Goal: Task Accomplishment & Management: Use online tool/utility

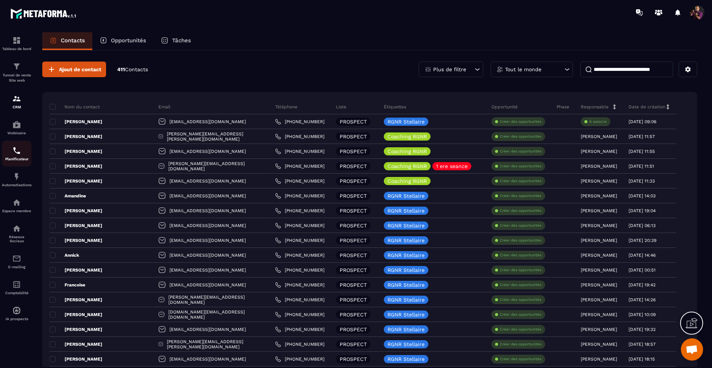
click at [15, 150] on img at bounding box center [16, 150] width 9 height 9
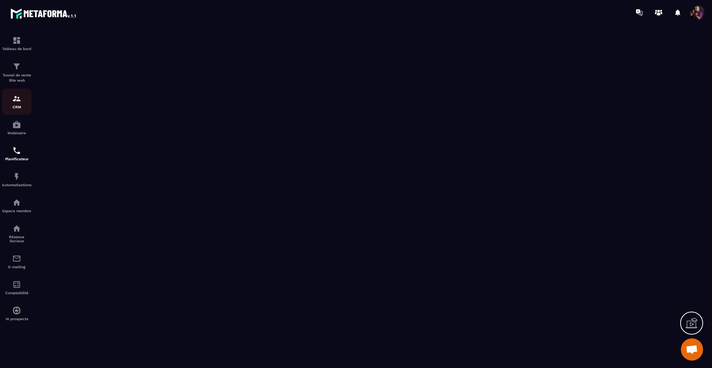
click at [16, 104] on div "CRM" at bounding box center [17, 101] width 30 height 15
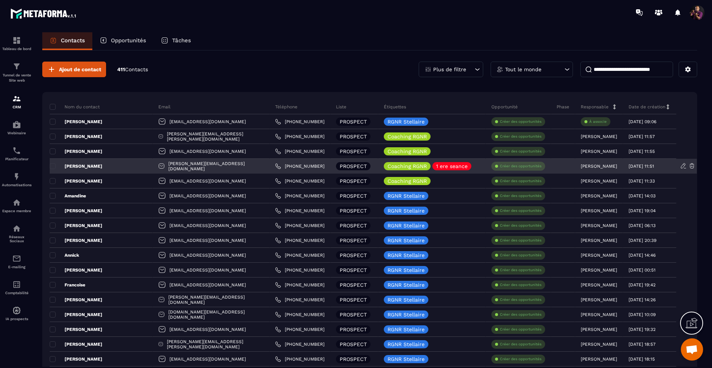
click at [109, 164] on div "[PERSON_NAME]" at bounding box center [101, 166] width 103 height 15
